Goal: Find specific page/section: Find specific page/section

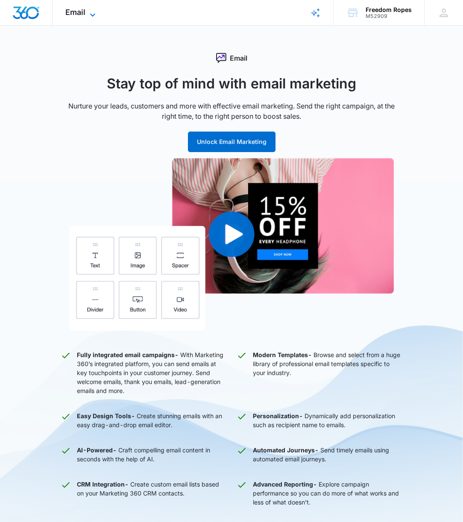
click at [82, 15] on span "Email" at bounding box center [75, 12] width 20 height 9
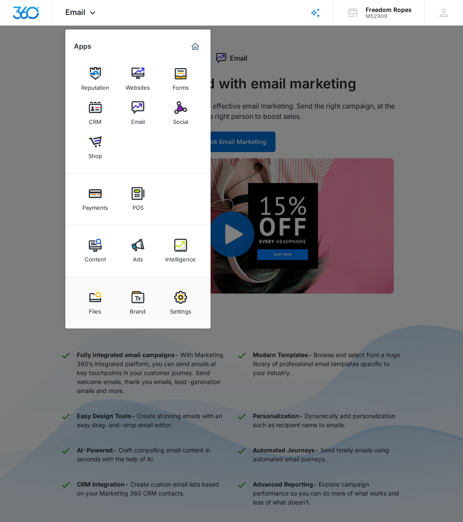
click at [94, 106] on img at bounding box center [95, 107] width 13 height 13
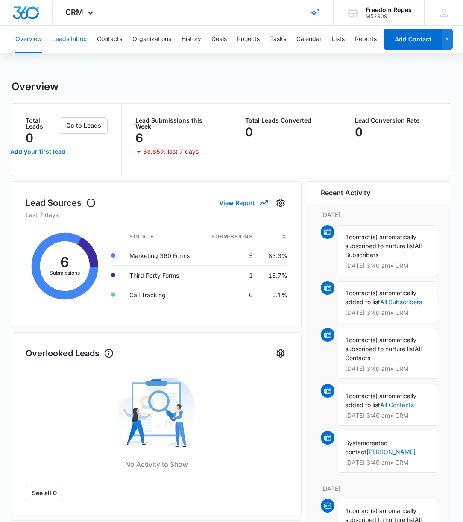
scroll to position [0, 0]
click at [80, 39] on button "Leads Inbox" at bounding box center [69, 39] width 35 height 27
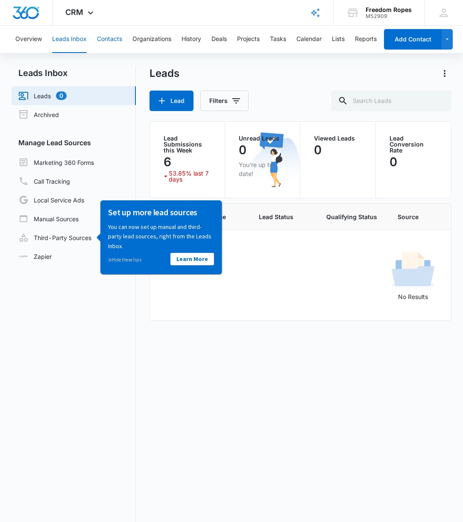
click at [113, 38] on button "Contacts" at bounding box center [109, 39] width 25 height 27
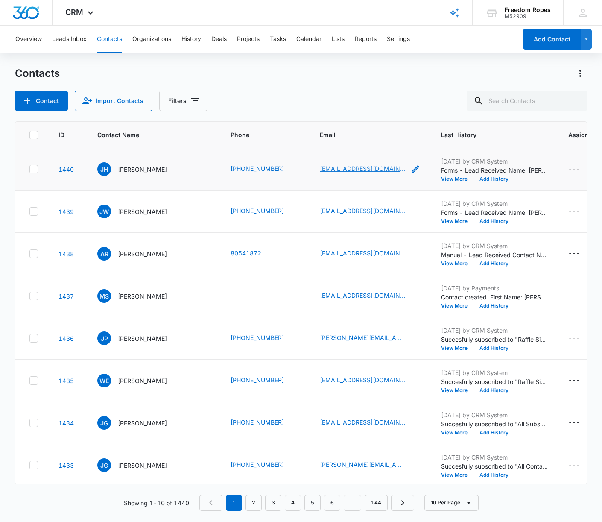
click at [320, 169] on link "[EMAIL_ADDRESS][DOMAIN_NAME]" at bounding box center [362, 168] width 85 height 9
click at [63, 167] on link "1440" at bounding box center [65, 169] width 15 height 7
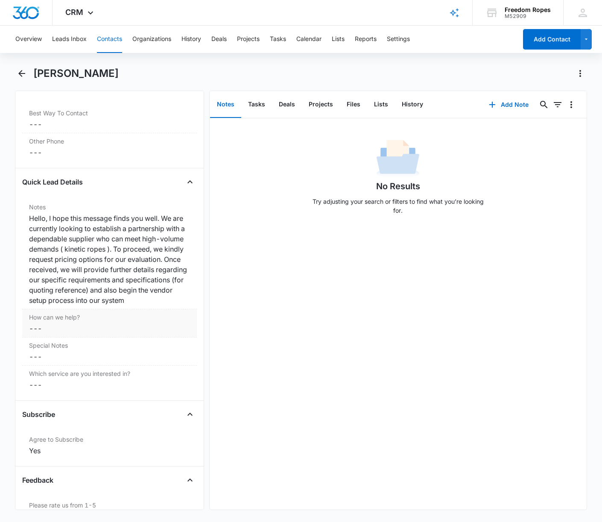
scroll to position [648, 0]
